Goal: Navigation & Orientation: Find specific page/section

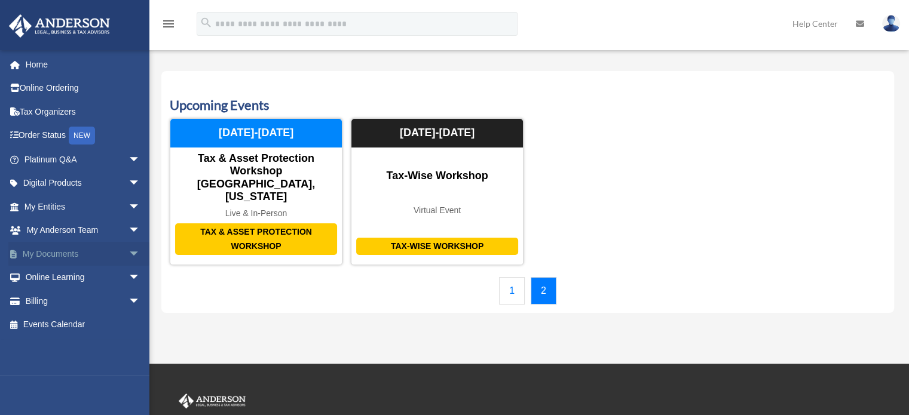
click at [128, 251] on span "arrow_drop_down" at bounding box center [140, 254] width 24 height 24
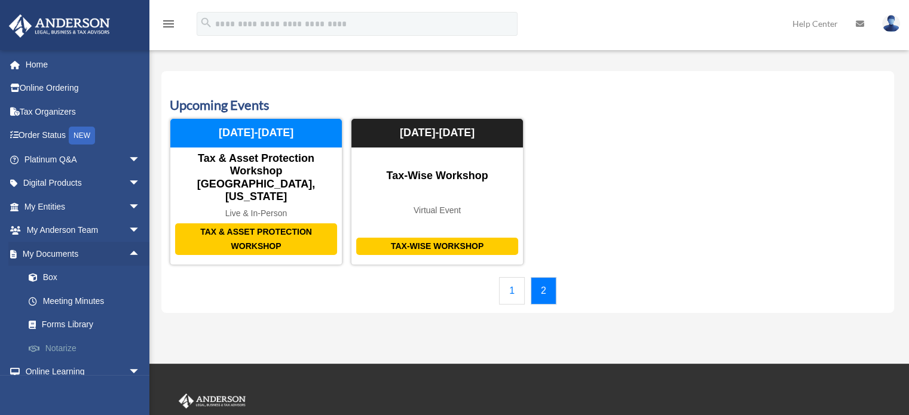
click at [78, 345] on link "Notarize" at bounding box center [88, 348] width 142 height 24
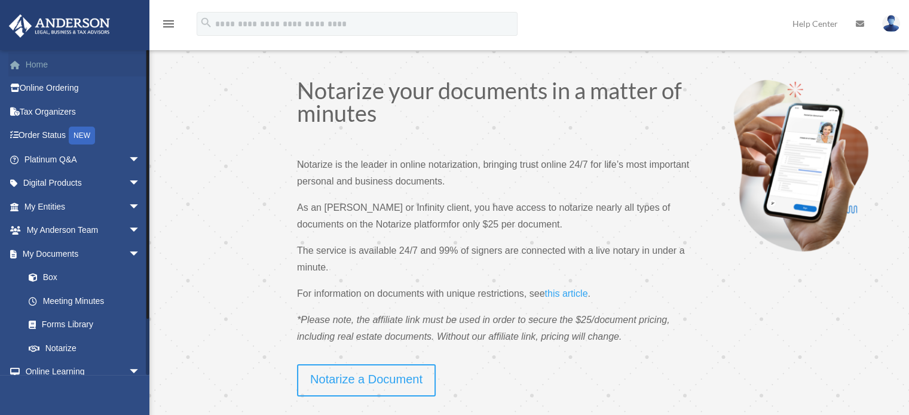
click at [49, 65] on link "Home" at bounding box center [83, 65] width 150 height 24
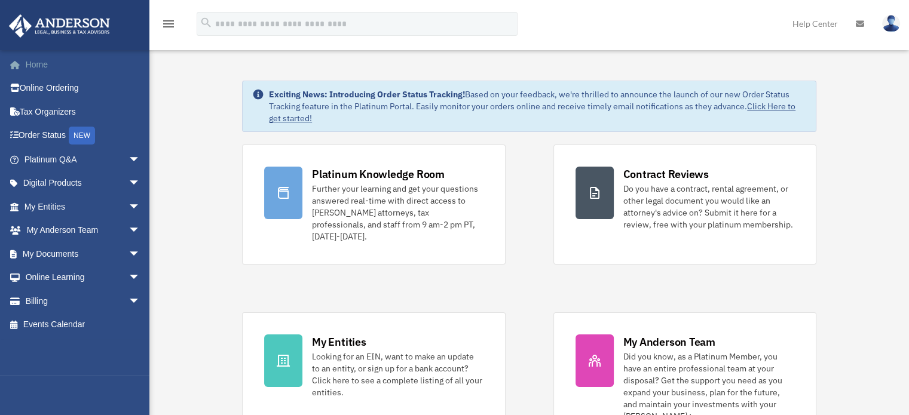
click at [38, 70] on link "Home" at bounding box center [83, 65] width 150 height 24
